Goal: Information Seeking & Learning: Learn about a topic

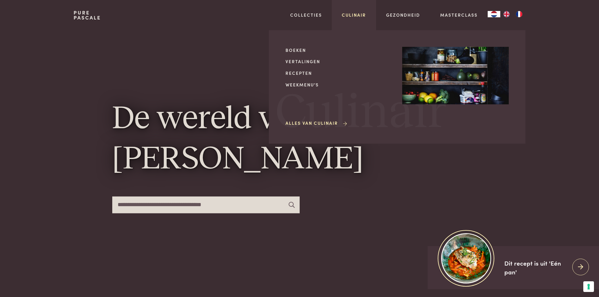
click at [348, 15] on link "Culinair" at bounding box center [354, 15] width 24 height 7
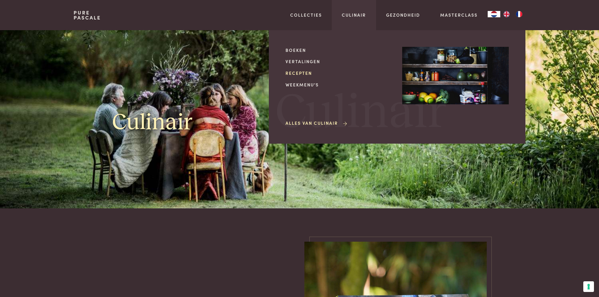
click at [301, 73] on link "Recepten" at bounding box center [339, 73] width 107 height 7
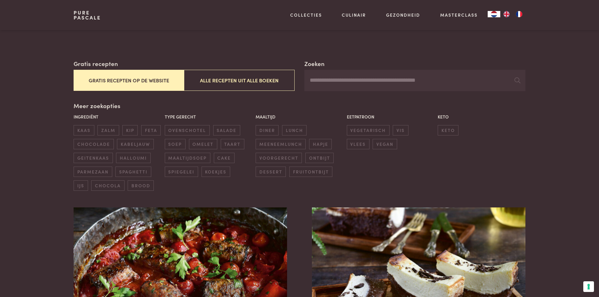
scroll to position [94, 0]
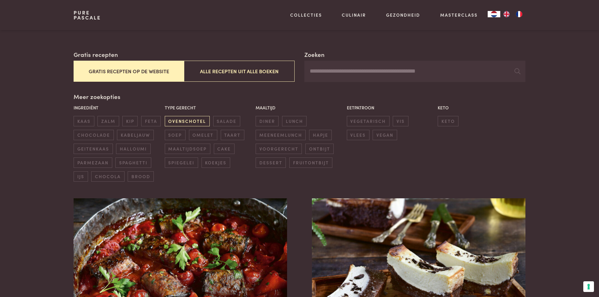
click at [177, 119] on span "ovenschotel" at bounding box center [187, 121] width 45 height 10
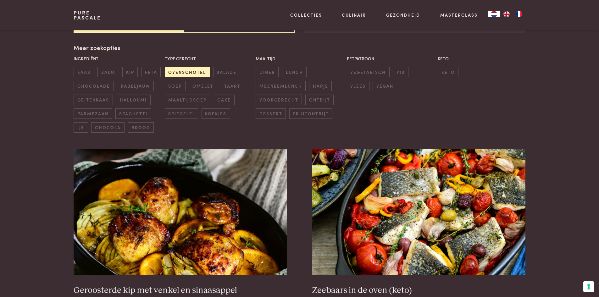
scroll to position [144, 0]
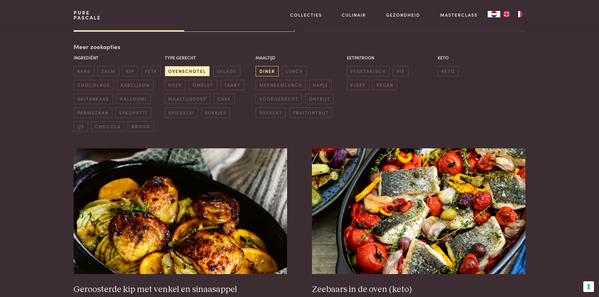
click at [267, 72] on span "diner" at bounding box center [267, 71] width 23 height 10
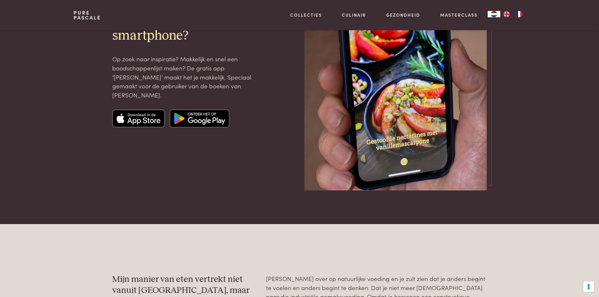
scroll to position [1402, 0]
